Goal: Find specific page/section: Find specific page/section

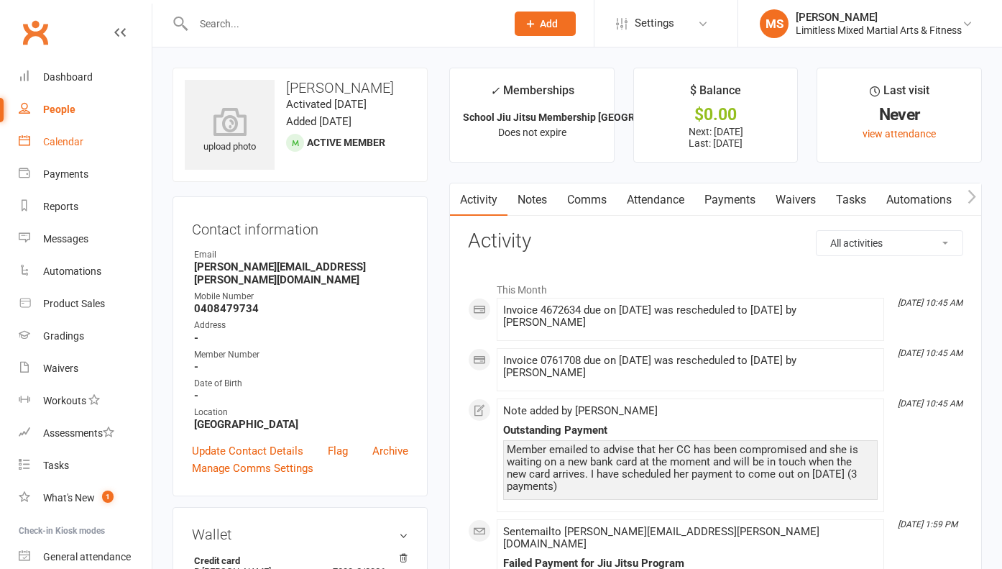
click at [78, 151] on link "Calendar" at bounding box center [85, 142] width 133 height 32
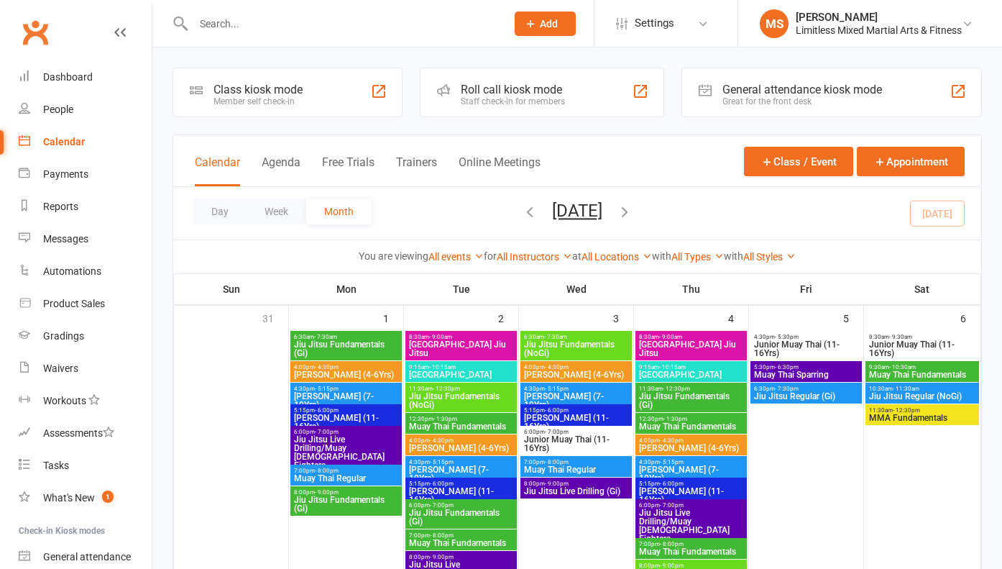
click at [53, 109] on div "People" at bounding box center [58, 110] width 30 height 12
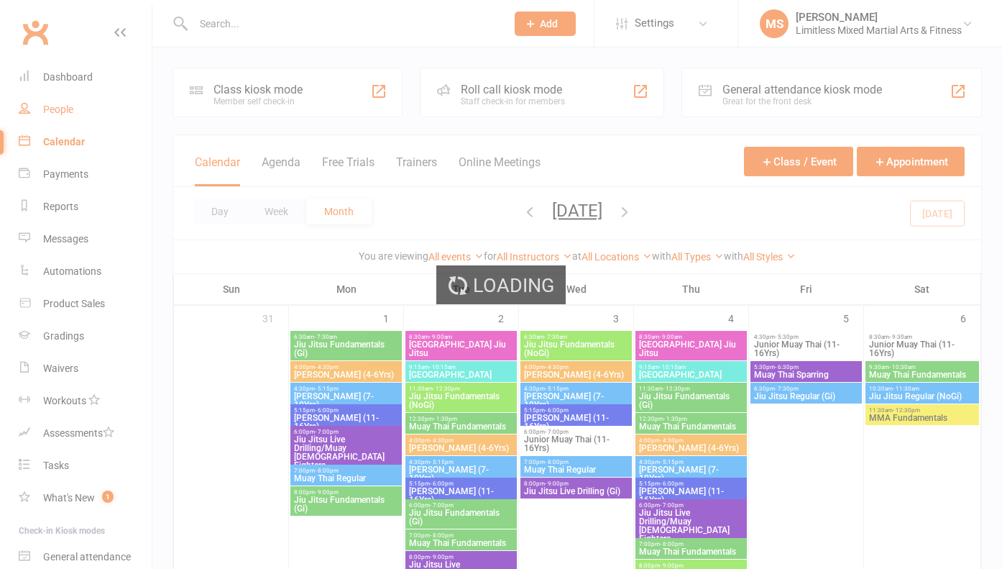
select select "100"
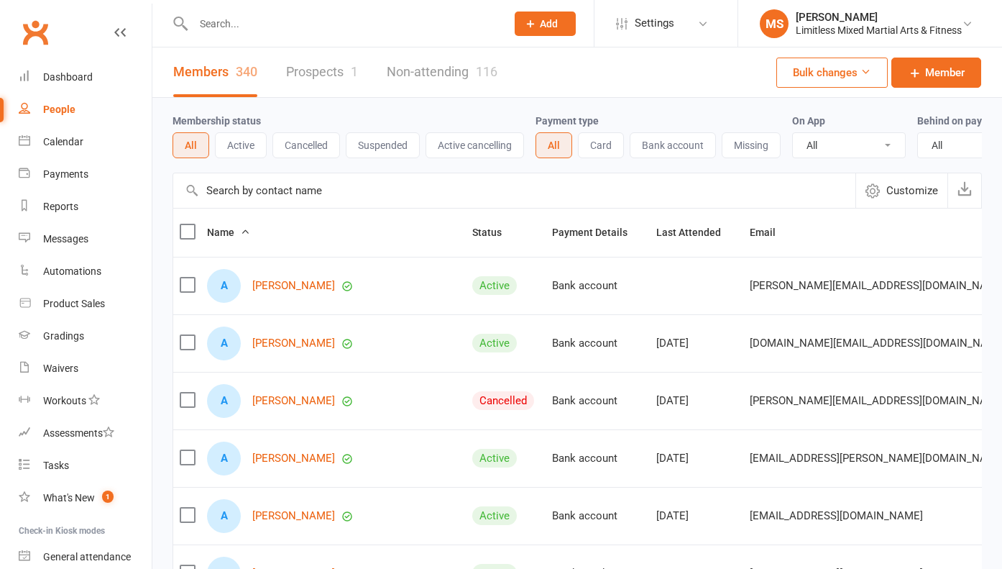
click at [238, 19] on input "text" at bounding box center [342, 24] width 307 height 20
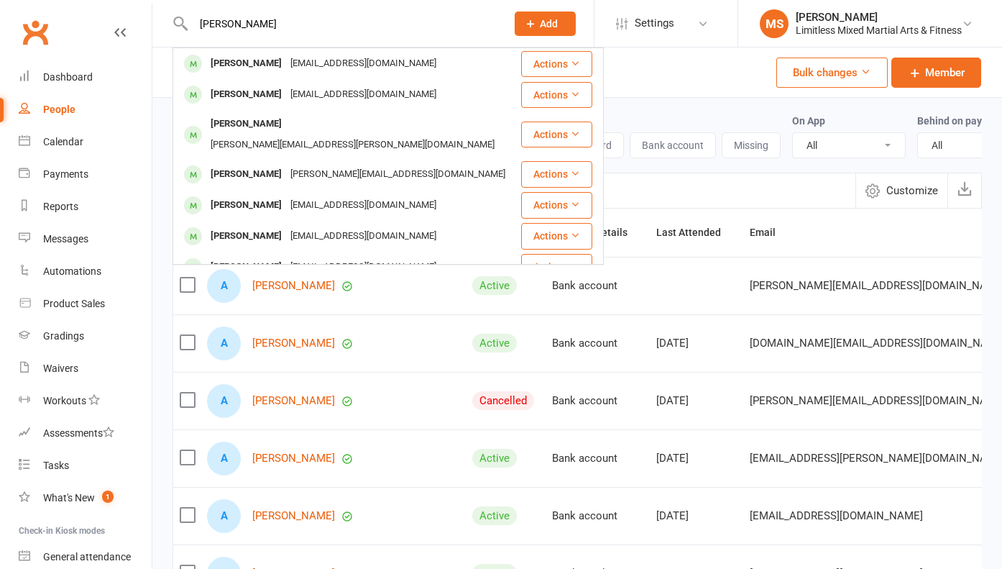
click at [247, 20] on input "[PERSON_NAME]" at bounding box center [342, 24] width 307 height 20
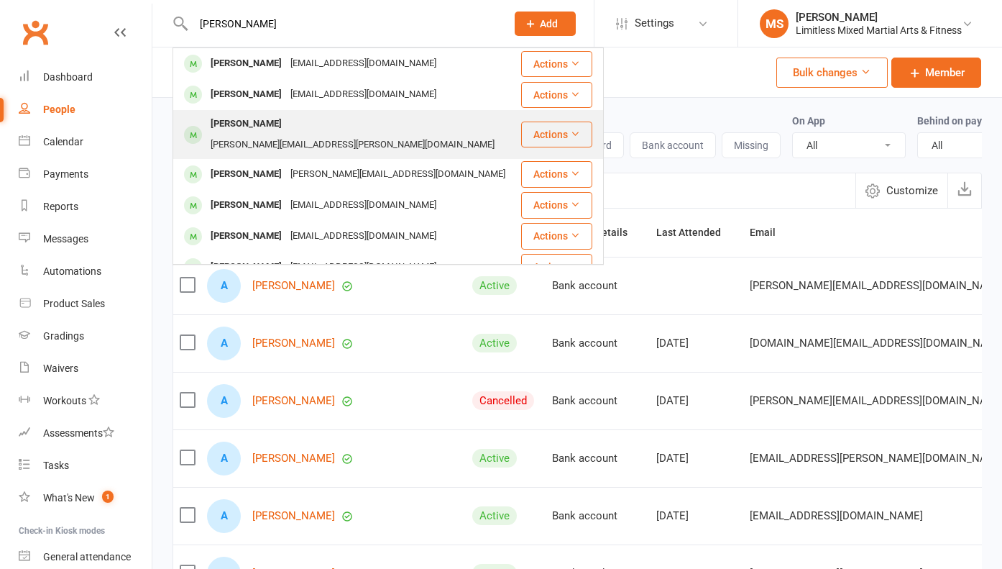
type input "[PERSON_NAME]"
click at [254, 124] on div "[PERSON_NAME]" at bounding box center [246, 124] width 80 height 21
